Goal: Information Seeking & Learning: Find specific fact

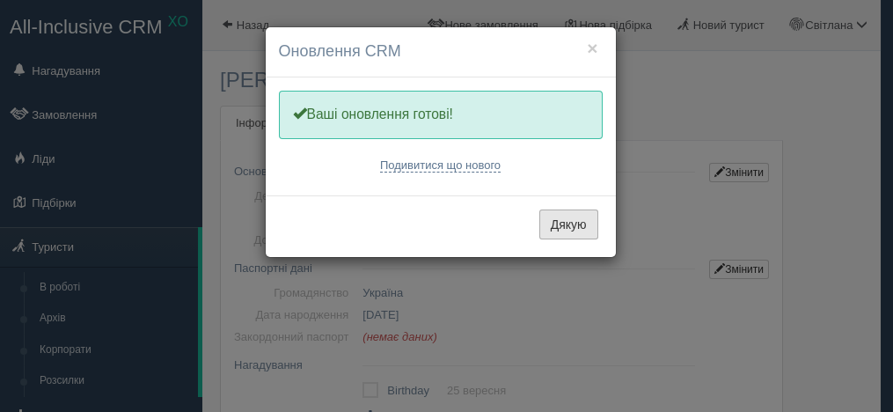
click at [581, 226] on button "Дякую" at bounding box center [568, 224] width 59 height 30
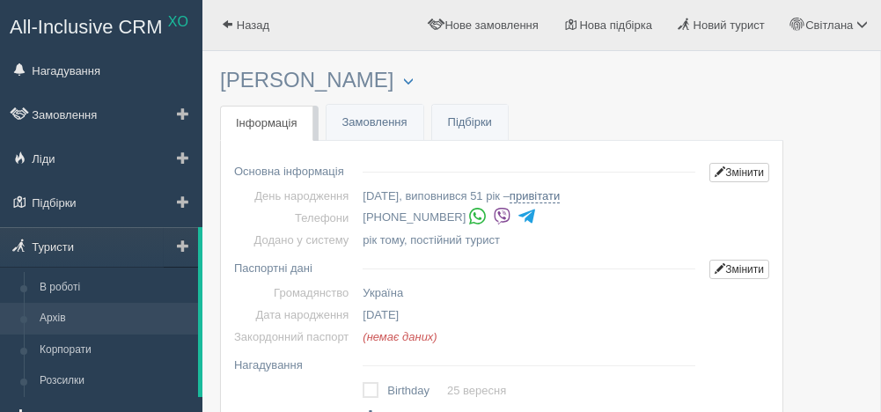
click at [68, 312] on link "Архів" at bounding box center [115, 319] width 166 height 32
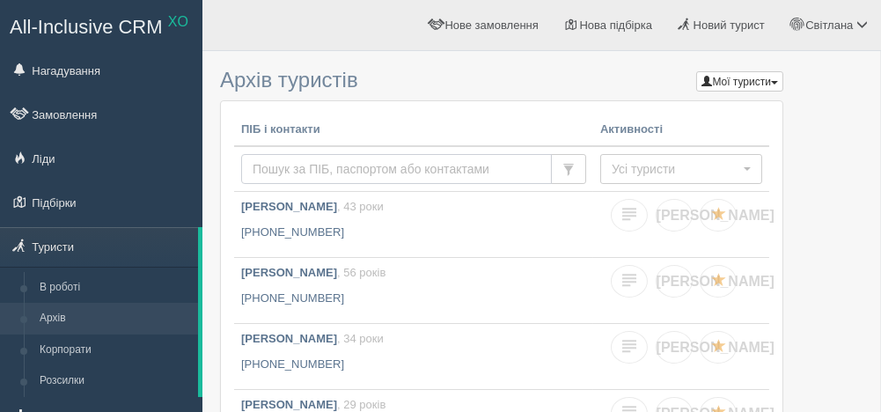
click at [302, 167] on input "text" at bounding box center [396, 169] width 311 height 30
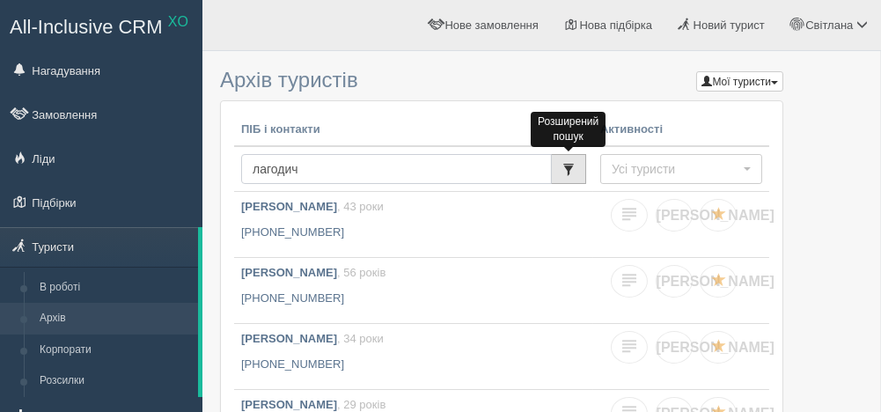
type input "лагодич"
click at [571, 167] on span "button" at bounding box center [568, 170] width 12 height 12
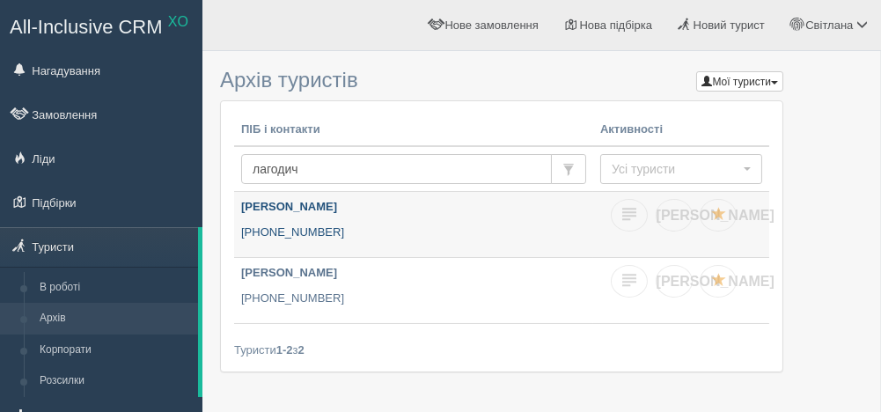
scroll to position [79, 0]
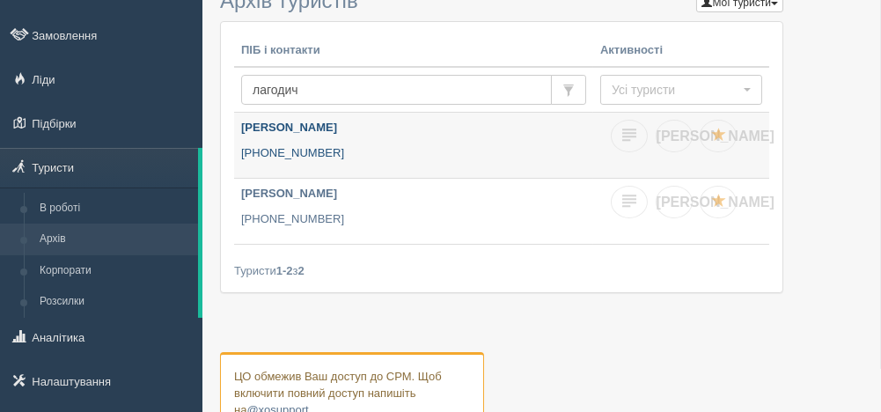
click at [303, 136] on link "ЛАГОДИЧ МАРІЯ +380 93 521 0039" at bounding box center [413, 145] width 359 height 65
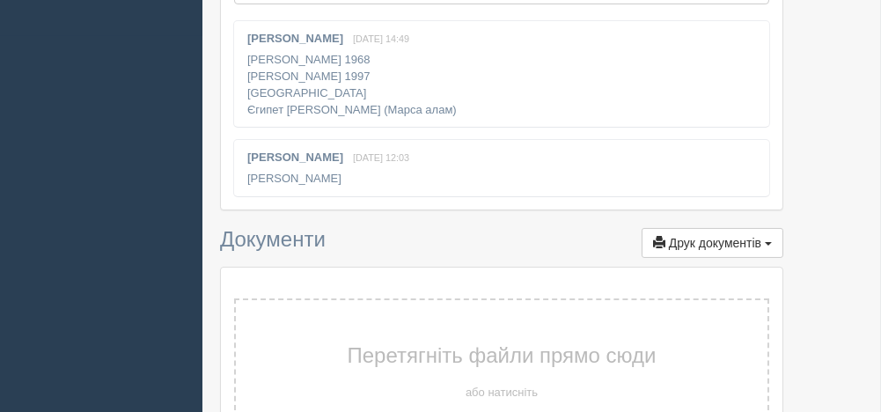
scroll to position [399, 0]
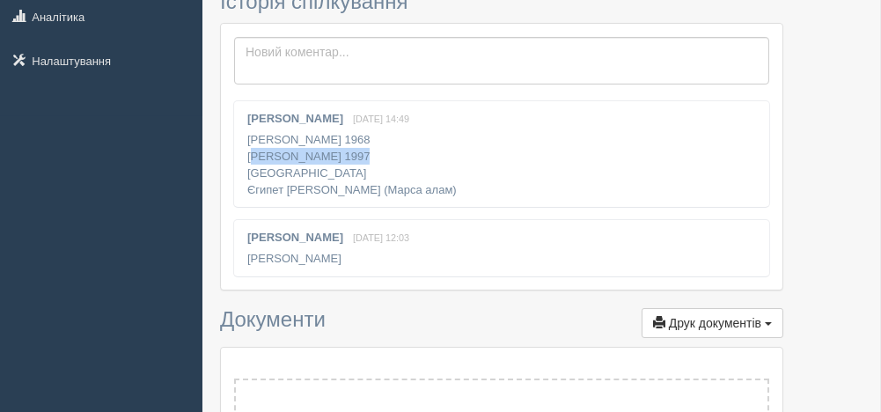
drag, startPoint x: 247, startPoint y: 146, endPoint x: 346, endPoint y: 149, distance: 98.6
click at [346, 149] on div "Світлана Захарова 28 грудня 2023, 14:49 Генега Богдан 1968 Генега Марія 1997 Ту…" at bounding box center [501, 154] width 535 height 106
copy div "Генега Марія 1997"
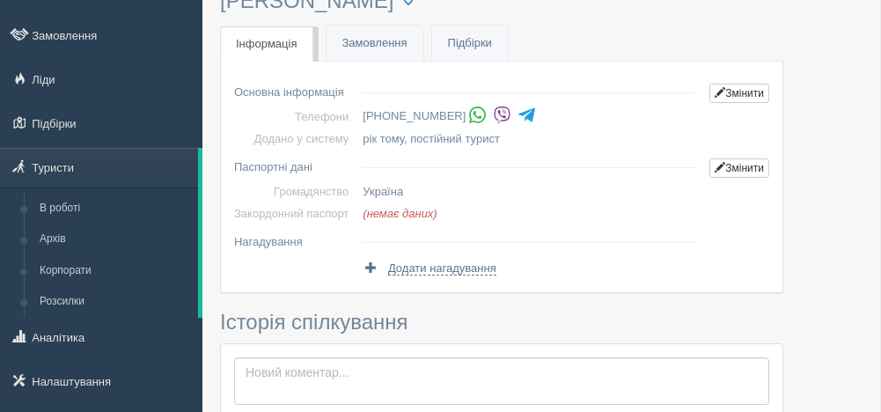
scroll to position [0, 0]
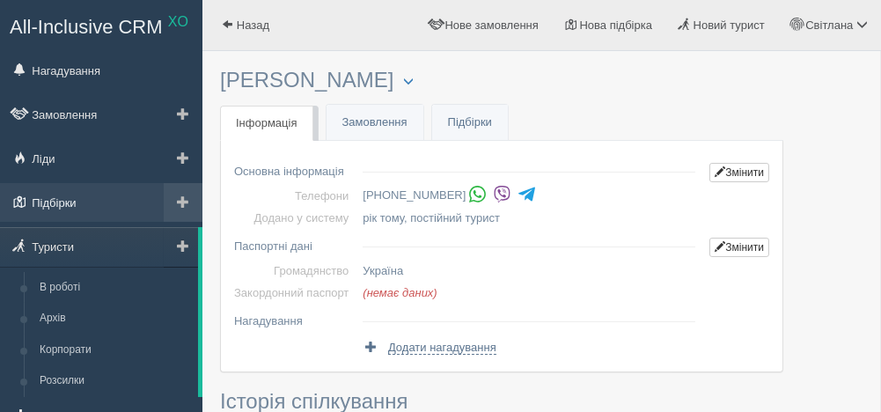
drag, startPoint x: 48, startPoint y: 245, endPoint x: 133, endPoint y: 210, distance: 91.2
click at [49, 245] on link "Туристи" at bounding box center [99, 246] width 198 height 39
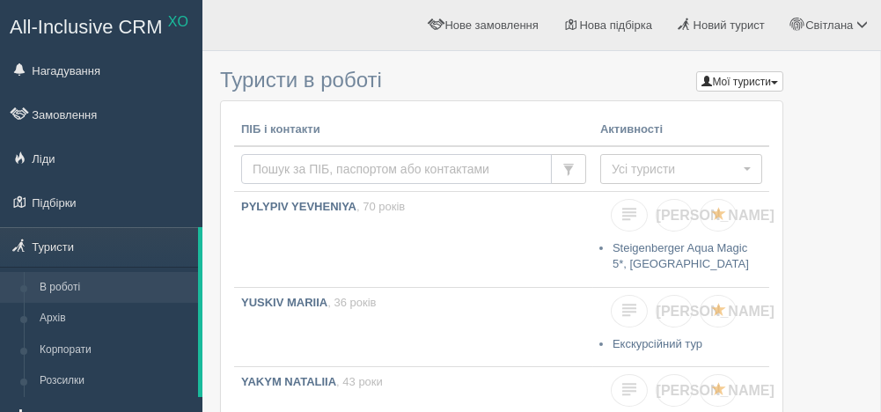
click at [316, 164] on input "text" at bounding box center [396, 169] width 311 height 30
type input "[PERSON_NAME]"
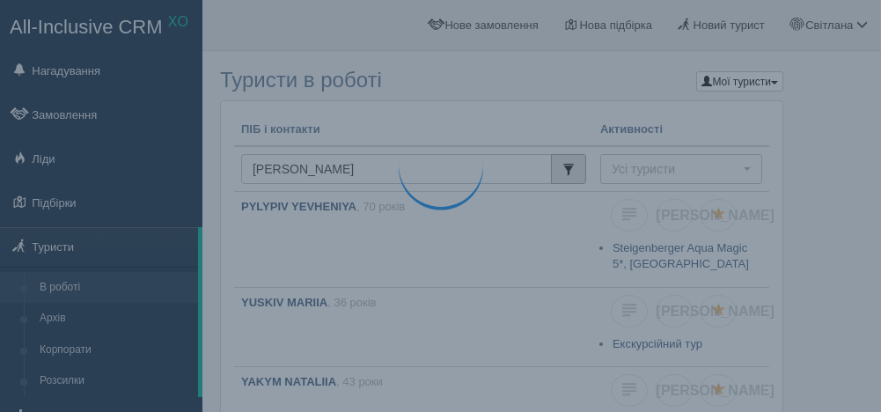
click at [565, 172] on span "button" at bounding box center [568, 170] width 12 height 12
